Goal: Transaction & Acquisition: Obtain resource

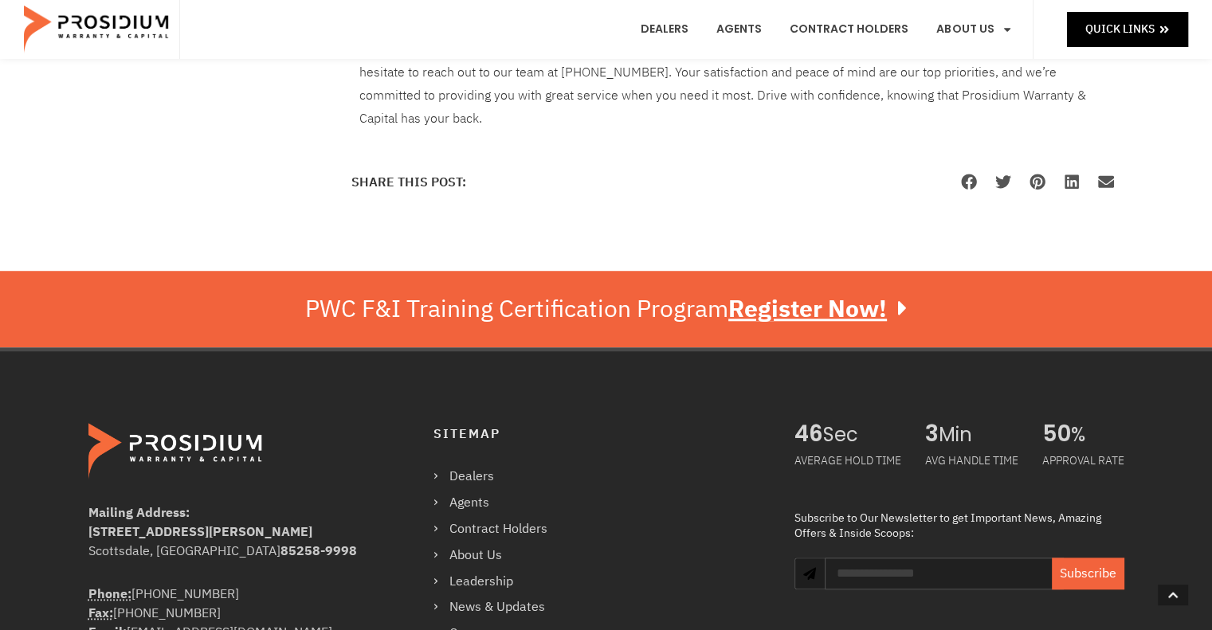
scroll to position [1395, 0]
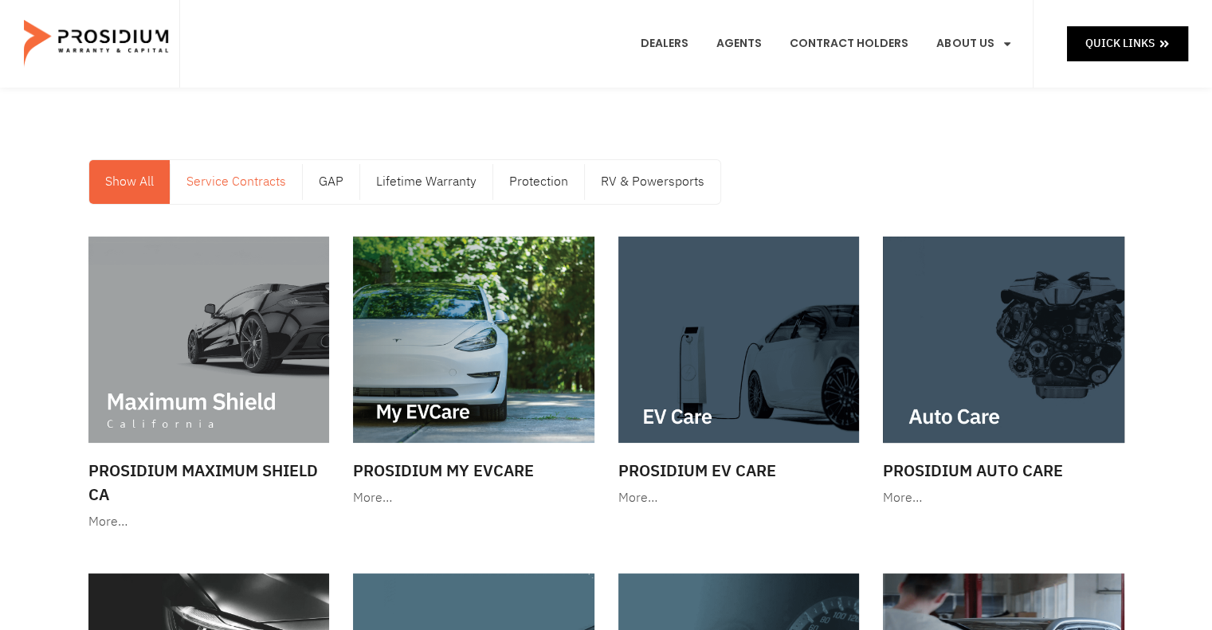
click at [239, 194] on link "Service Contracts" at bounding box center [236, 182] width 131 height 44
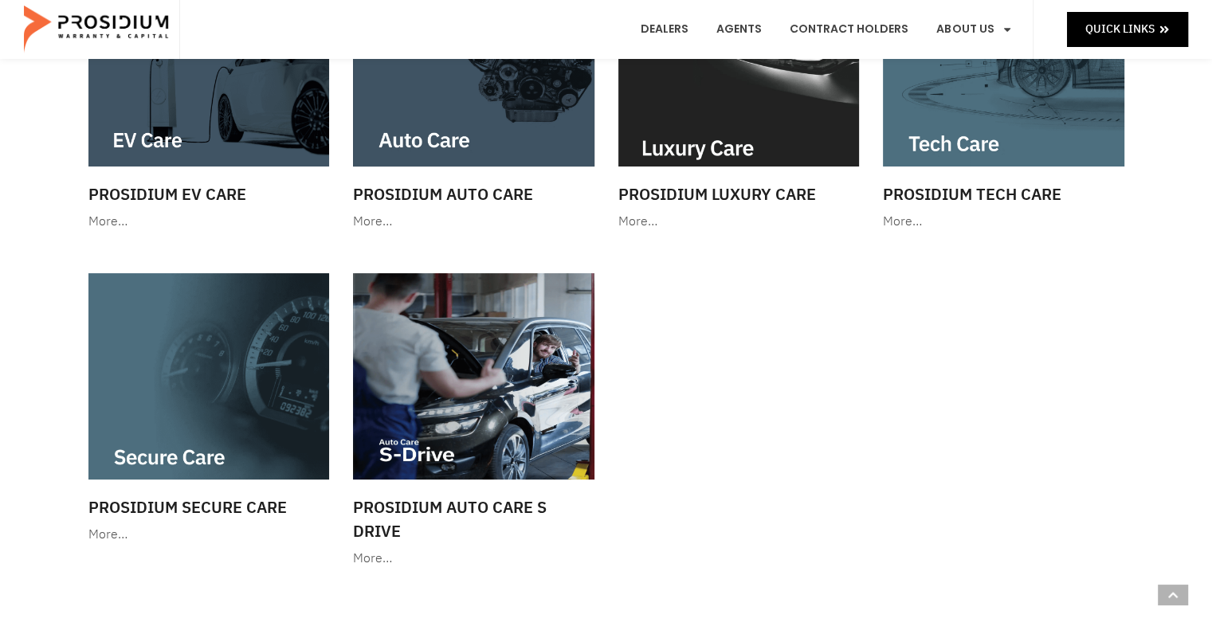
scroll to position [270, 0]
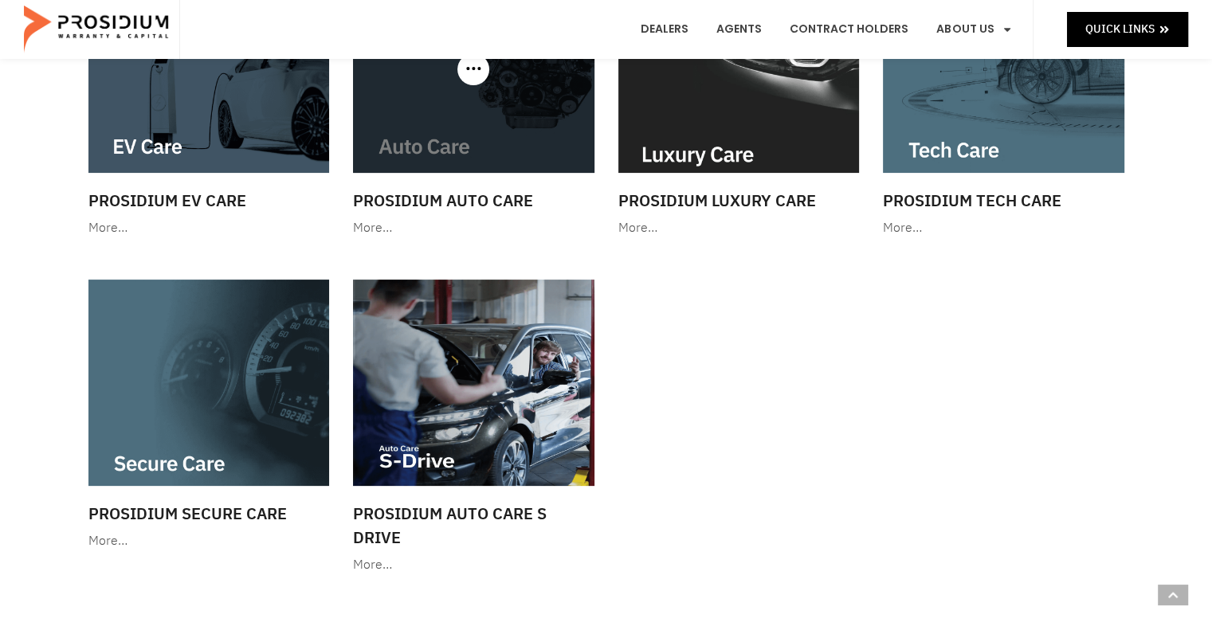
click at [469, 149] on img at bounding box center [473, 70] width 241 height 206
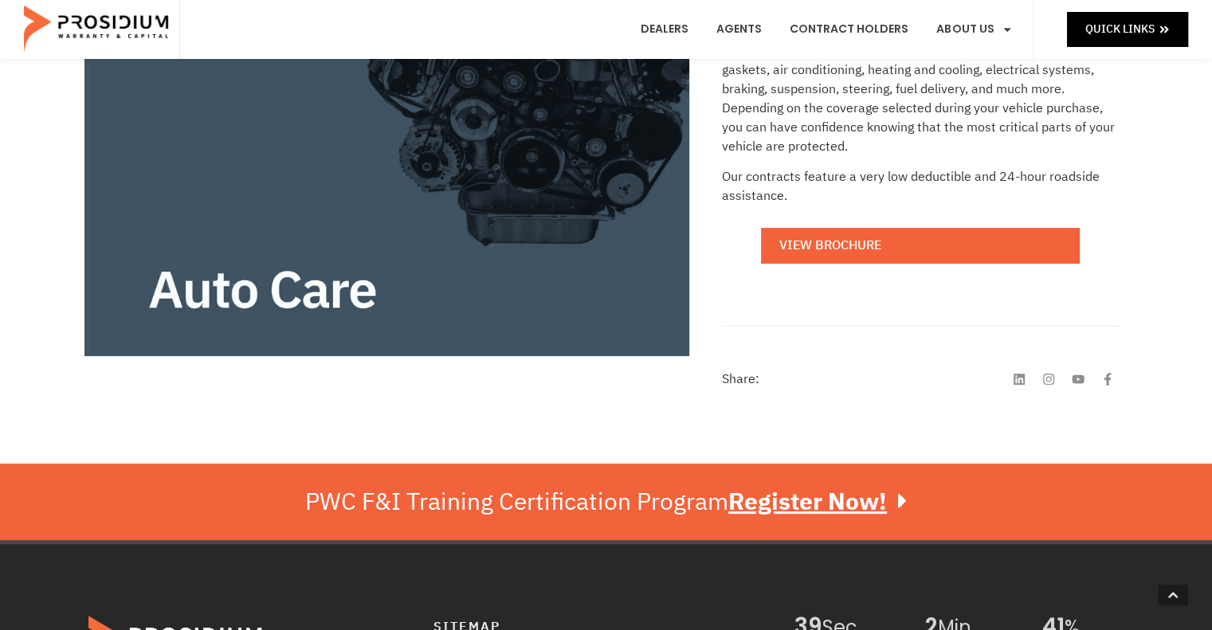
scroll to position [465, 0]
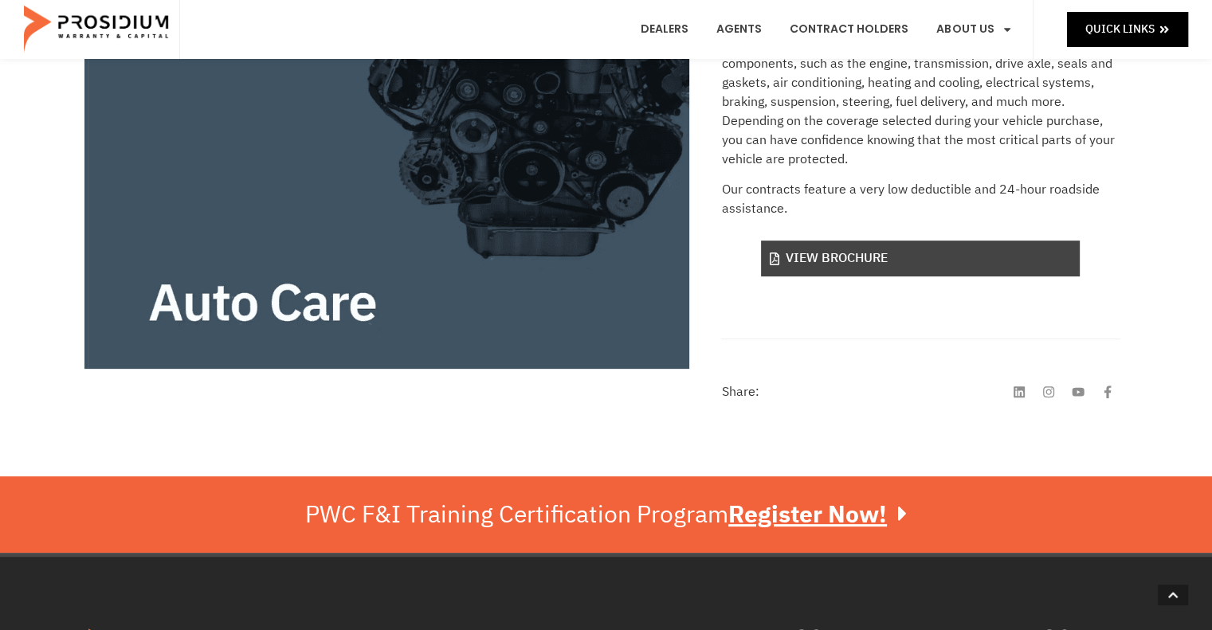
click at [892, 253] on link "View Brochure" at bounding box center [920, 259] width 319 height 36
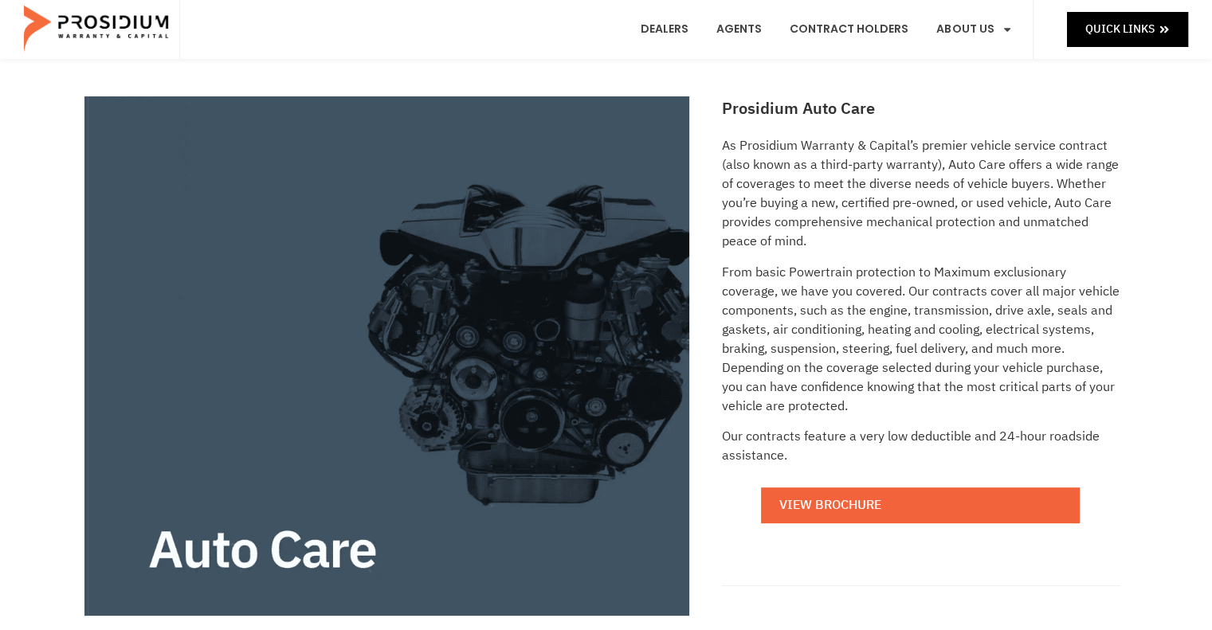
scroll to position [175, 0]
